Goal: Book appointment/travel/reservation

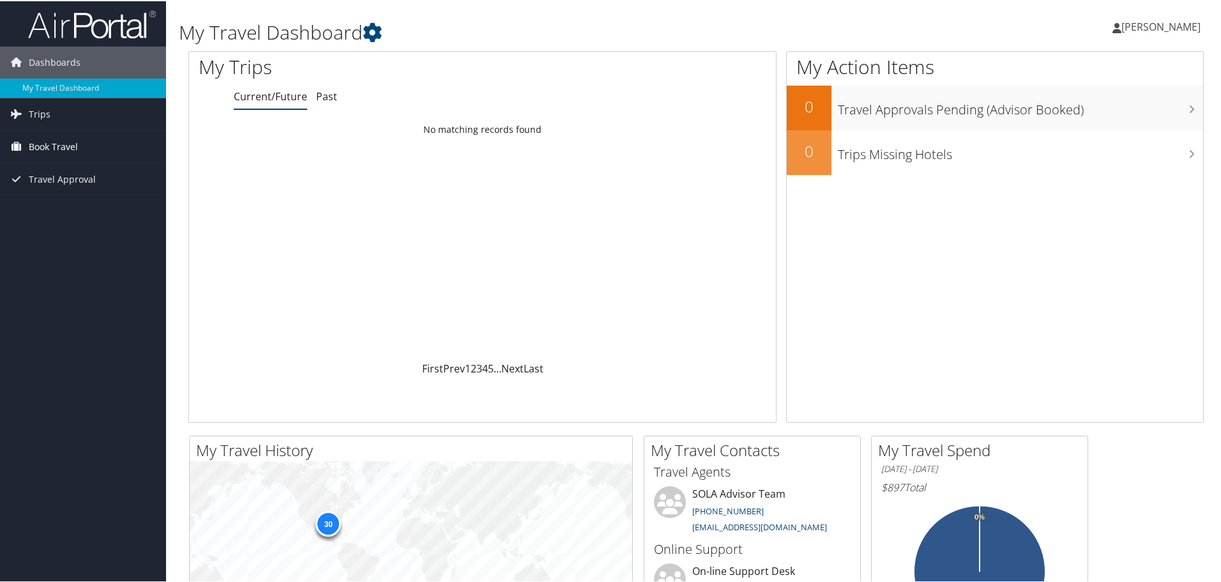
click at [40, 149] on span "Book Travel" at bounding box center [53, 146] width 49 height 32
click at [89, 188] on link "Book/Manage Online Trips" at bounding box center [83, 190] width 166 height 19
click at [104, 188] on link "Book/Manage Online Trips" at bounding box center [83, 190] width 166 height 19
